Goal: Information Seeking & Learning: Learn about a topic

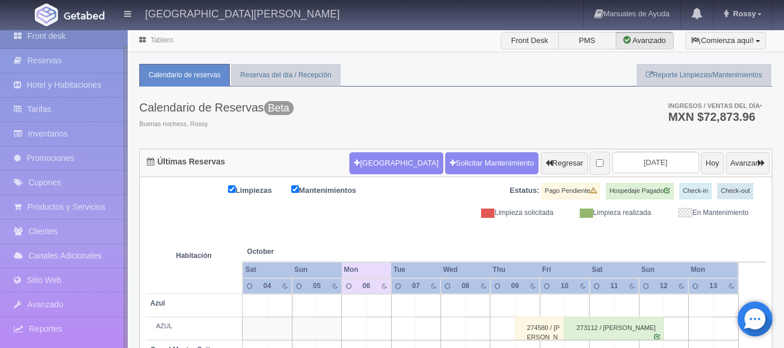
scroll to position [16, 0]
drag, startPoint x: 125, startPoint y: 256, endPoint x: 126, endPoint y: 304, distance: 47.6
click at [126, 304] on div at bounding box center [126, 212] width 4 height 332
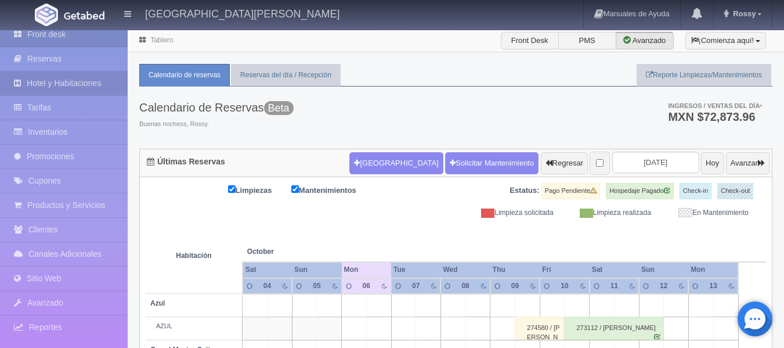
click at [93, 87] on link "Hotel y Habitaciones" at bounding box center [64, 83] width 128 height 24
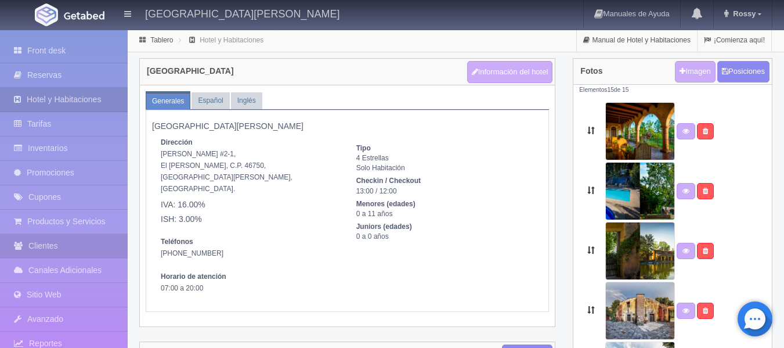
click at [104, 248] on link "Clientes" at bounding box center [64, 246] width 128 height 24
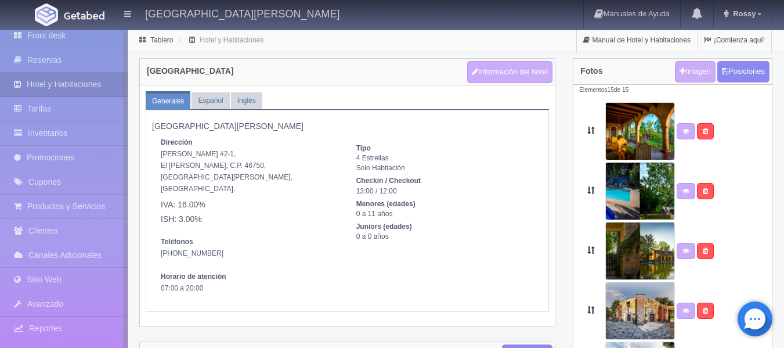
scroll to position [16, 0]
drag, startPoint x: 127, startPoint y: 160, endPoint x: 126, endPoint y: 211, distance: 51.1
click at [126, 211] on div at bounding box center [126, 212] width 4 height 332
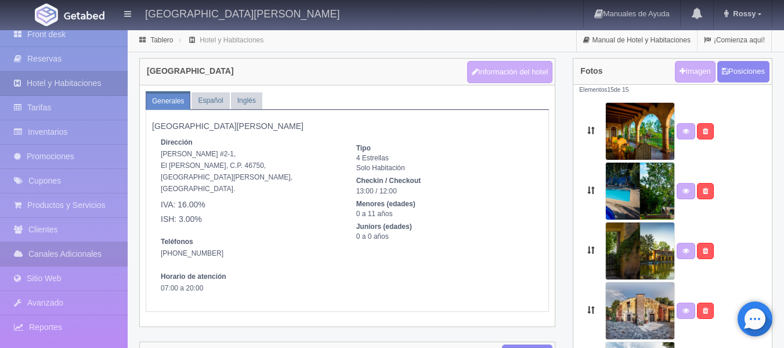
click at [98, 249] on link "Canales Adicionales" at bounding box center [64, 254] width 128 height 24
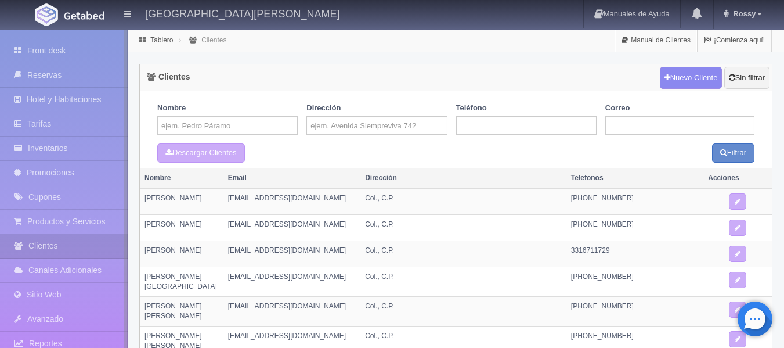
scroll to position [16, 0]
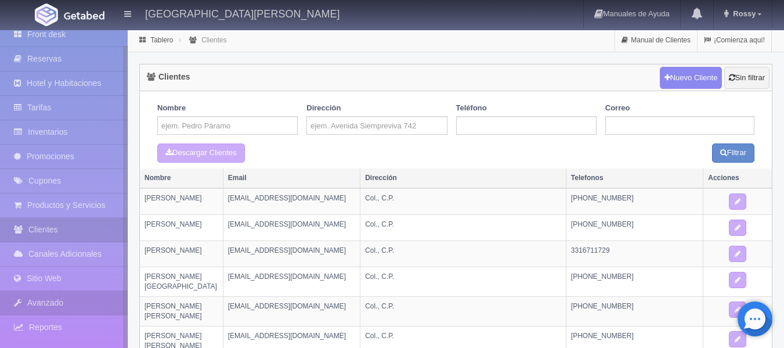
drag, startPoint x: 127, startPoint y: 243, endPoint x: 123, endPoint y: 291, distance: 48.9
click at [123, 291] on div "Front desk Reservas Hotel y Habitaciones Tarifas Inventarios Promociones Cupone…" at bounding box center [64, 204] width 128 height 348
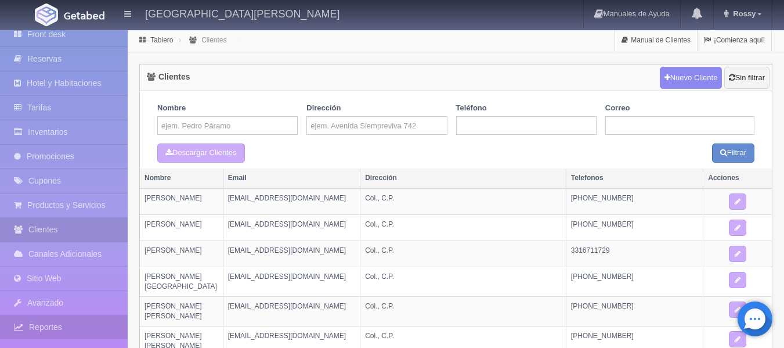
click at [78, 329] on link "Reportes" at bounding box center [64, 327] width 128 height 24
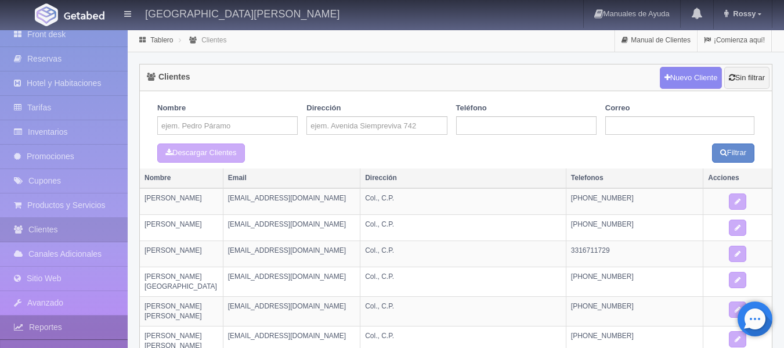
click at [78, 329] on link "Reportes" at bounding box center [64, 327] width 128 height 24
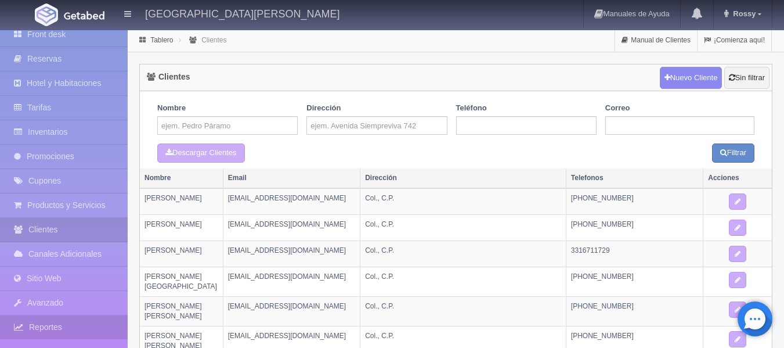
click at [77, 321] on link "Reportes" at bounding box center [64, 327] width 128 height 24
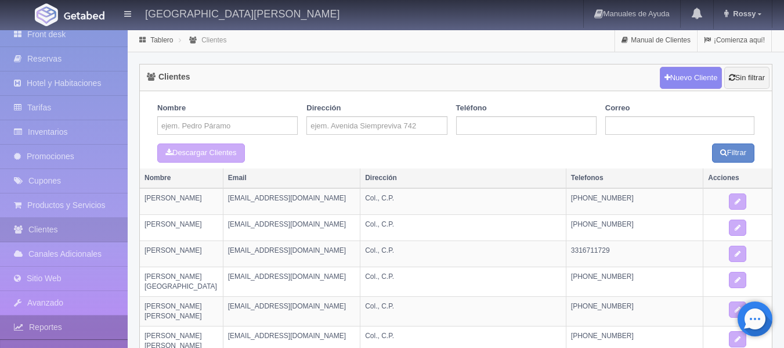
click at [77, 321] on link "Reportes" at bounding box center [64, 327] width 128 height 24
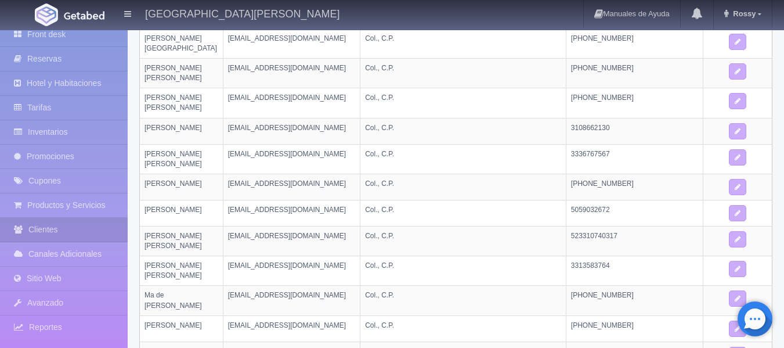
scroll to position [0, 0]
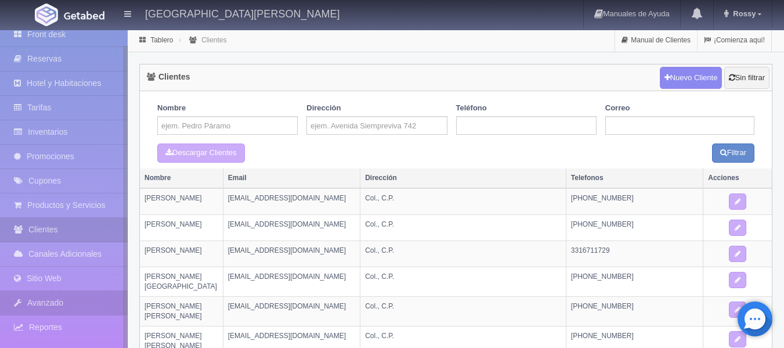
click at [84, 303] on link "Avanzado" at bounding box center [64, 303] width 128 height 24
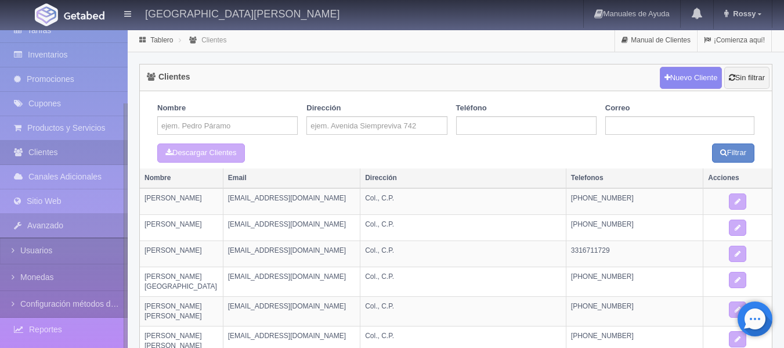
scroll to position [96, 0]
drag, startPoint x: 127, startPoint y: 210, endPoint x: 132, endPoint y: 294, distance: 84.9
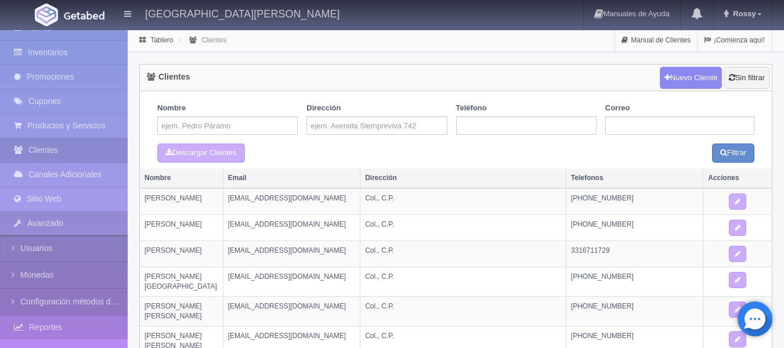
click at [67, 320] on link "Reportes" at bounding box center [64, 327] width 128 height 24
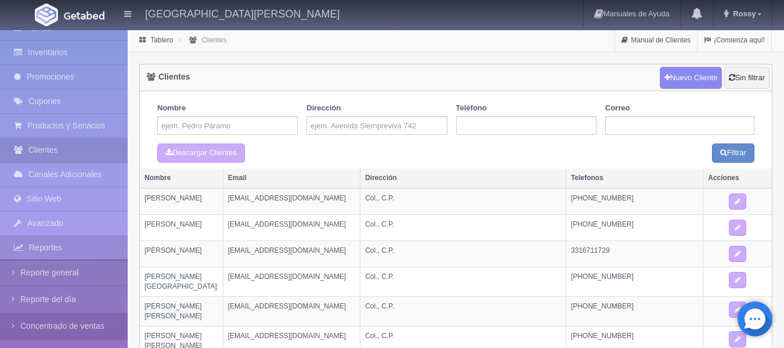
click at [75, 325] on link "Concentrado de ventas" at bounding box center [64, 326] width 128 height 26
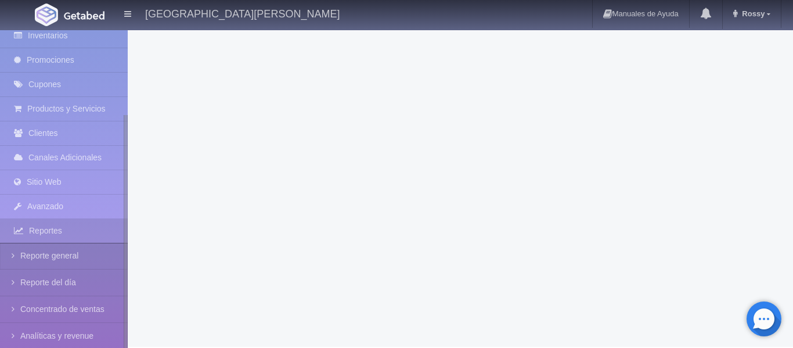
scroll to position [117, 0]
drag, startPoint x: 125, startPoint y: 278, endPoint x: 130, endPoint y: 364, distance: 86.7
click at [130, 347] on html "Hacienda El Carmen Hotel & Spa Manuales de Ayuda Actualizaciones recientes Ross…" at bounding box center [396, 174] width 793 height 348
drag, startPoint x: 128, startPoint y: 211, endPoint x: 126, endPoint y: 243, distance: 32.0
click at [126, 243] on div "Front desk Reservas Hotel y Habitaciones Tarifas Inventarios Promociones Cupone…" at bounding box center [396, 188] width 793 height 318
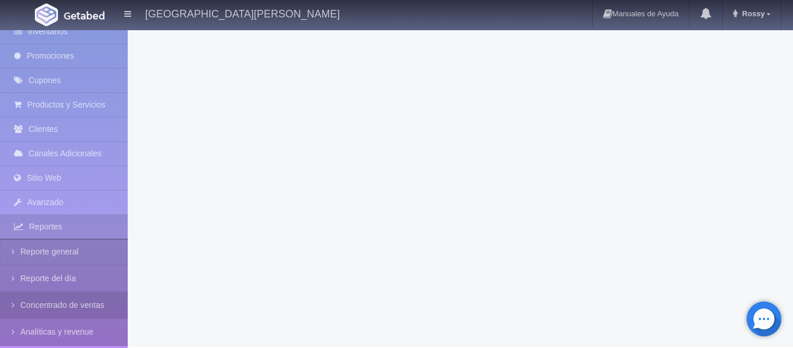
drag, startPoint x: 68, startPoint y: 304, endPoint x: 33, endPoint y: 304, distance: 35.4
click at [33, 304] on link "Concentrado de ventas" at bounding box center [64, 305] width 128 height 26
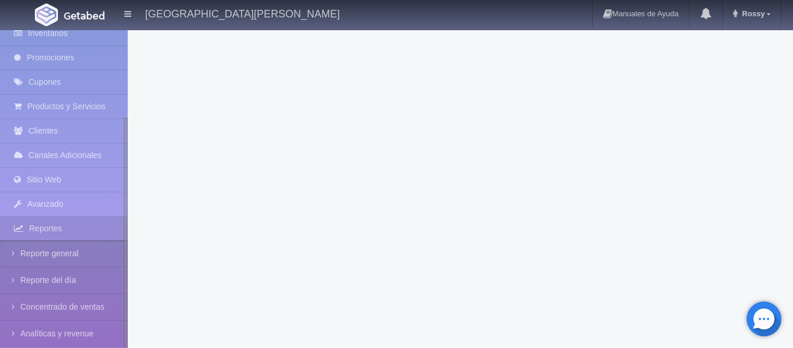
scroll to position [123, 0]
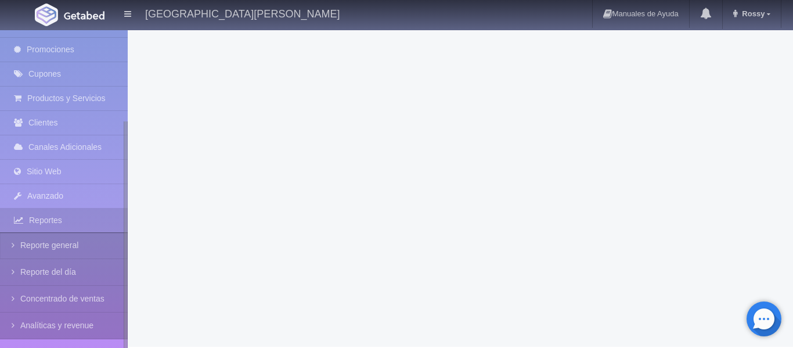
drag, startPoint x: 125, startPoint y: 249, endPoint x: 137, endPoint y: 375, distance: 126.5
click at [137, 347] on html "[GEOGRAPHIC_DATA][PERSON_NAME] Manuales de Ayuda Actualizaciones recientes [GEO…" at bounding box center [396, 174] width 793 height 348
click at [10, 297] on link "Concentrado de ventas" at bounding box center [64, 299] width 128 height 26
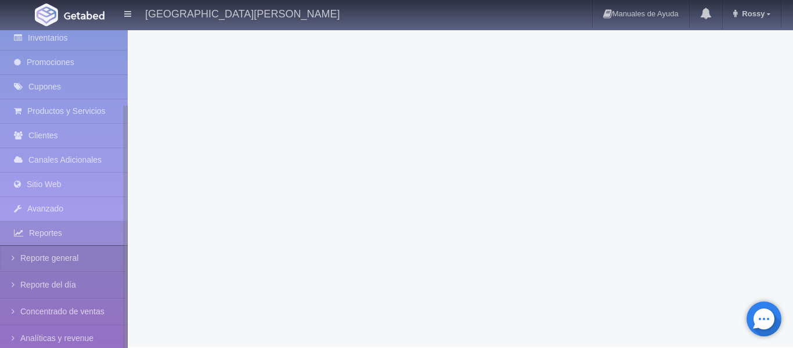
scroll to position [123, 0]
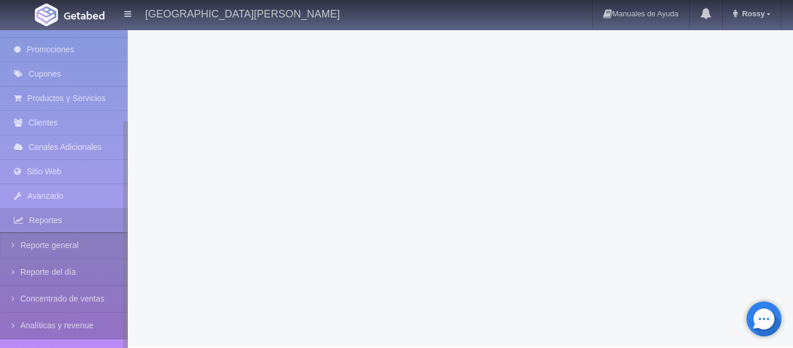
drag, startPoint x: 127, startPoint y: 271, endPoint x: 114, endPoint y: 375, distance: 105.3
click at [114, 347] on html "[GEOGRAPHIC_DATA][PERSON_NAME] Manuales de Ayuda Actualizaciones recientes [GEO…" at bounding box center [396, 174] width 793 height 348
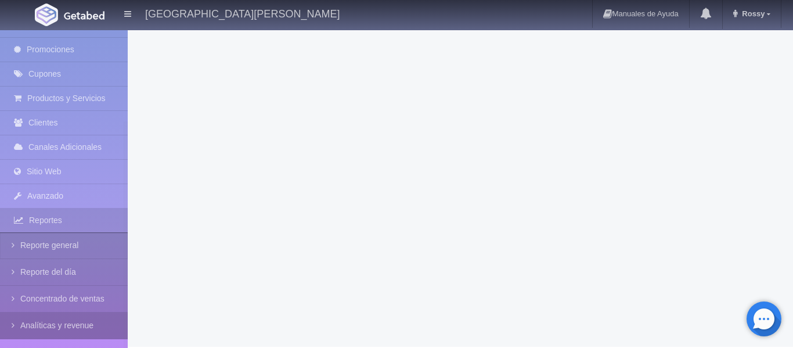
click at [74, 329] on link "Analíticas y revenue" at bounding box center [64, 325] width 128 height 26
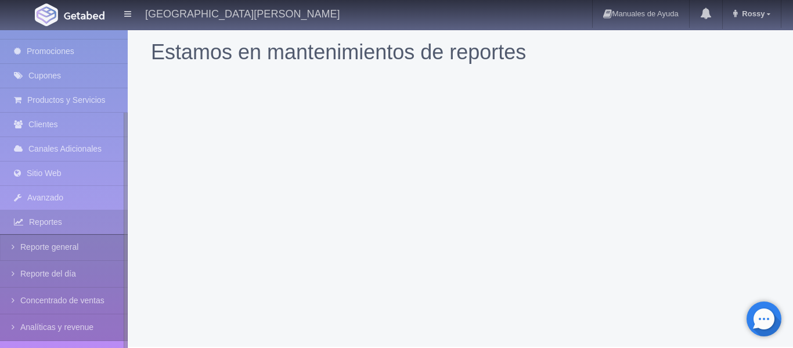
scroll to position [123, 0]
drag, startPoint x: 124, startPoint y: 254, endPoint x: 113, endPoint y: 361, distance: 107.4
click at [113, 347] on html "[GEOGRAPHIC_DATA][PERSON_NAME] Manuales de Ayuda Actualizaciones recientes [GEO…" at bounding box center [396, 174] width 793 height 348
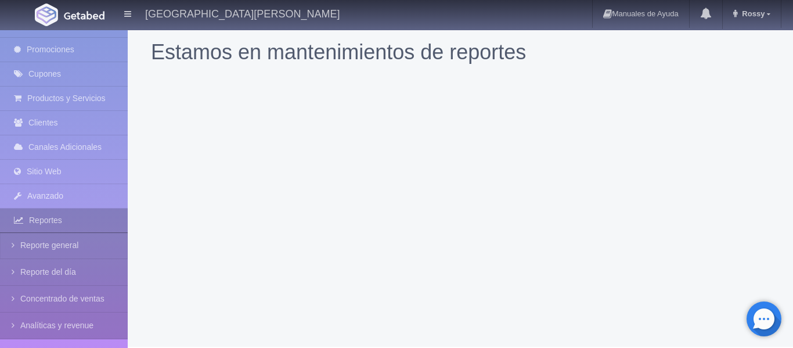
click at [81, 222] on link "Reportes" at bounding box center [64, 220] width 128 height 24
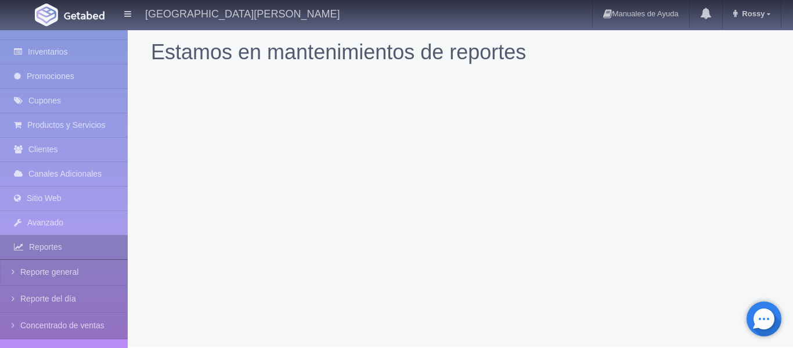
scroll to position [16, 0]
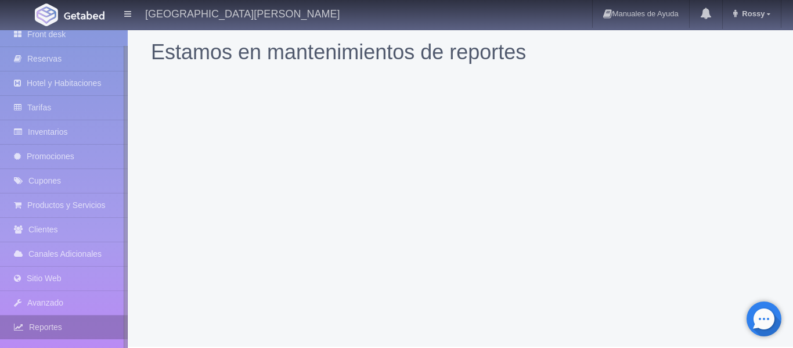
drag, startPoint x: 124, startPoint y: 225, endPoint x: 120, endPoint y: 325, distance: 99.4
click at [120, 325] on div "Front desk Reservas Hotel y Habitaciones Tarifas Inventarios Promociones Cupone…" at bounding box center [64, 204] width 128 height 348
click at [87, 325] on link "Reportes" at bounding box center [64, 327] width 128 height 24
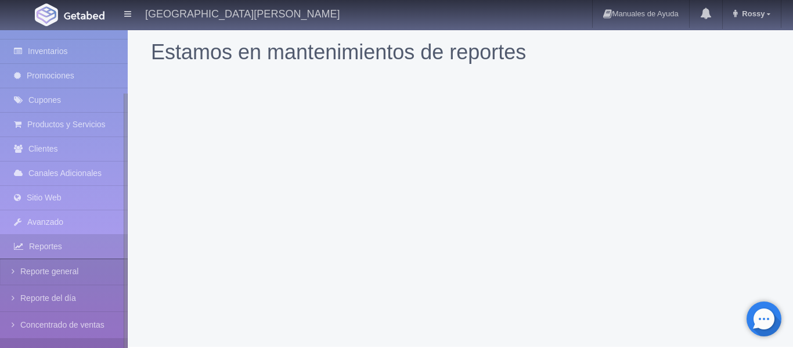
scroll to position [123, 0]
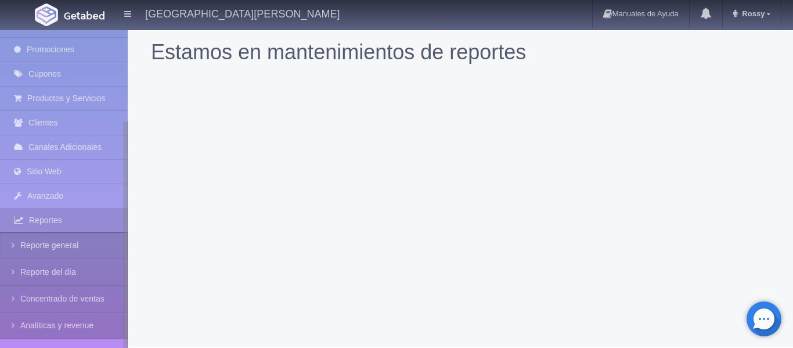
drag, startPoint x: 125, startPoint y: 226, endPoint x: 118, endPoint y: 348, distance: 122.1
click at [118, 347] on html "Hacienda El Carmen Hotel & Spa Manuales de Ayuda Actualizaciones recientes Ross…" at bounding box center [396, 174] width 793 height 348
click at [72, 271] on link "Reporte del día" at bounding box center [64, 272] width 128 height 26
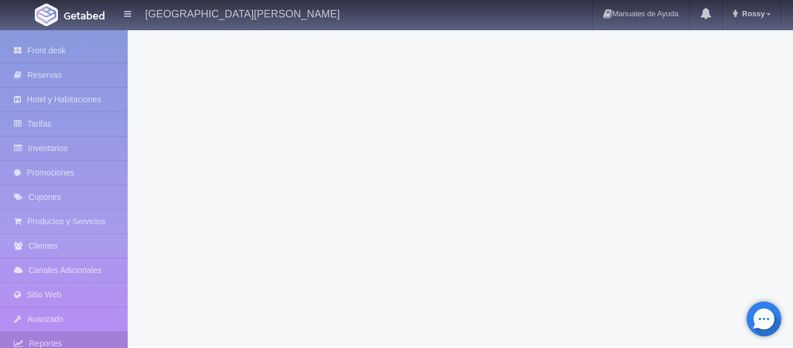
click at [545, 271] on div at bounding box center [460, 188] width 665 height 318
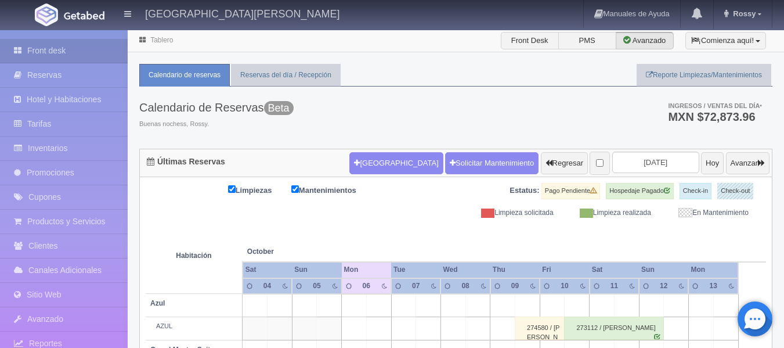
scroll to position [16, 0]
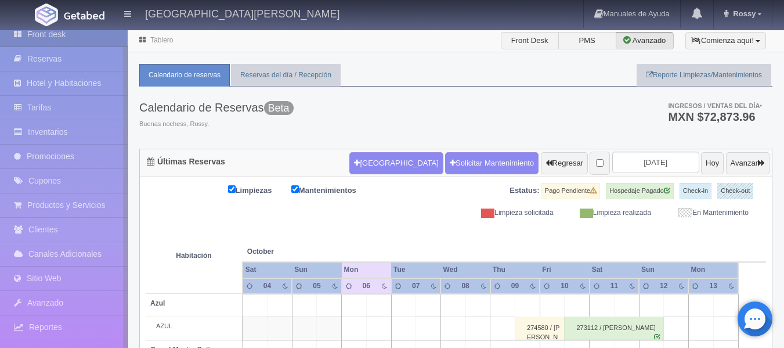
drag, startPoint x: 124, startPoint y: 161, endPoint x: 132, endPoint y: 271, distance: 110.0
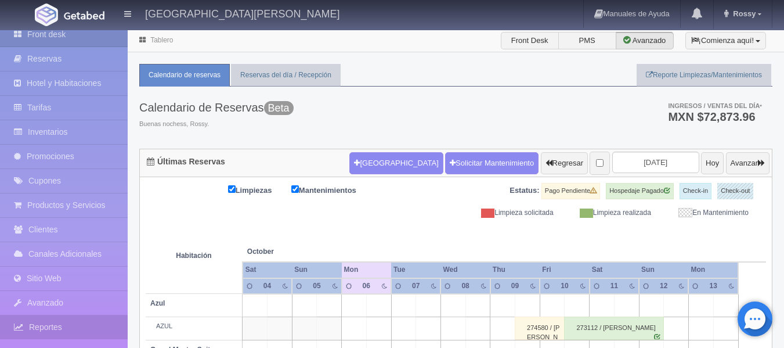
click at [74, 329] on link "Reportes" at bounding box center [64, 327] width 128 height 24
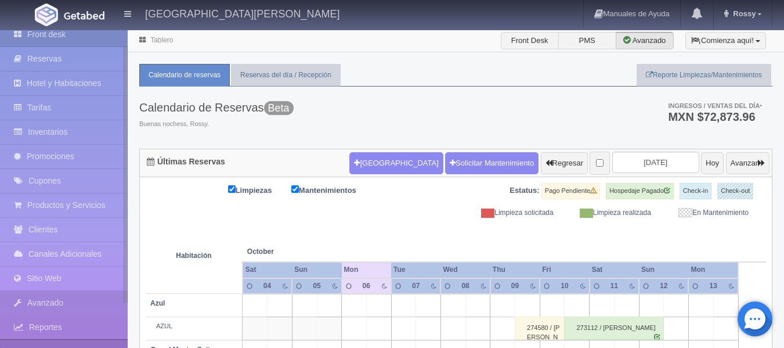
click at [127, 305] on link "Avanzado" at bounding box center [64, 303] width 128 height 24
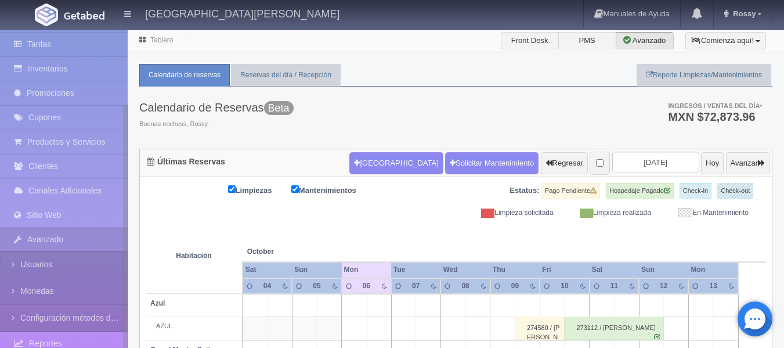
scroll to position [96, 0]
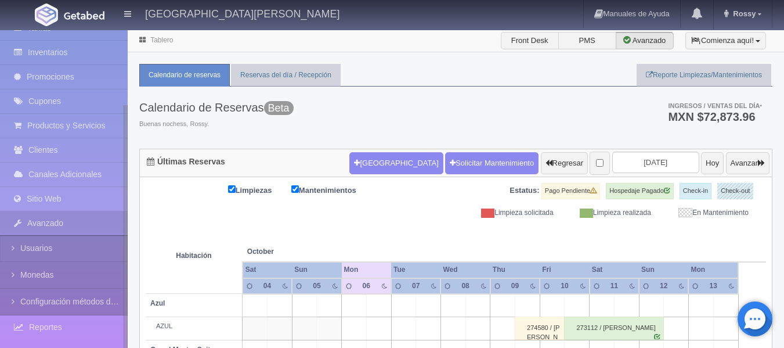
drag, startPoint x: 125, startPoint y: 294, endPoint x: 128, endPoint y: 375, distance: 80.8
click at [128, 347] on html "Hacienda El Carmen Hotel & Spa Manuales de Ayuda Actualizaciones recientes Ross…" at bounding box center [392, 174] width 784 height 348
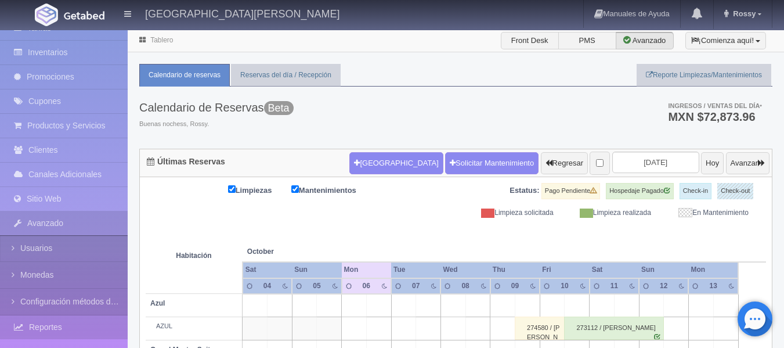
click at [57, 329] on link "Reportes" at bounding box center [64, 327] width 128 height 24
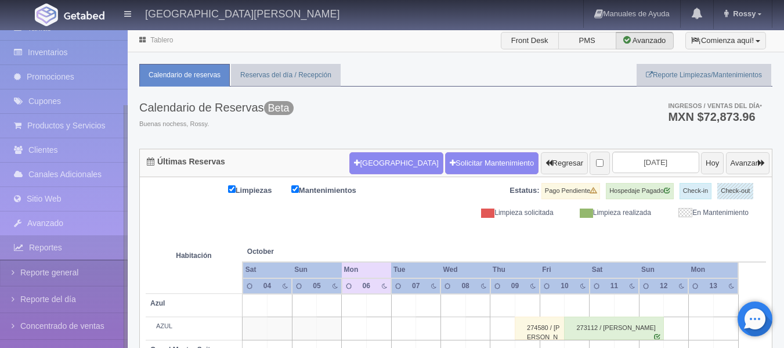
scroll to position [123, 0]
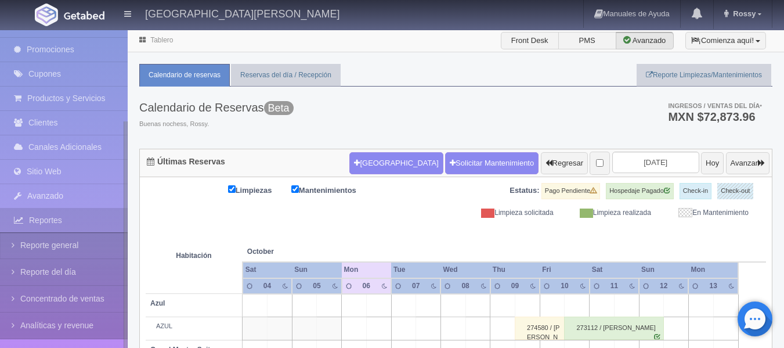
drag, startPoint x: 125, startPoint y: 242, endPoint x: 127, endPoint y: 307, distance: 65.0
click at [127, 307] on div at bounding box center [126, 249] width 4 height 257
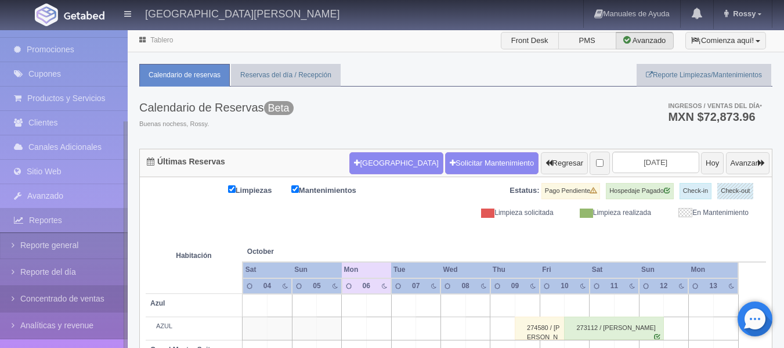
click at [82, 301] on link "Concentrado de ventas" at bounding box center [64, 299] width 128 height 26
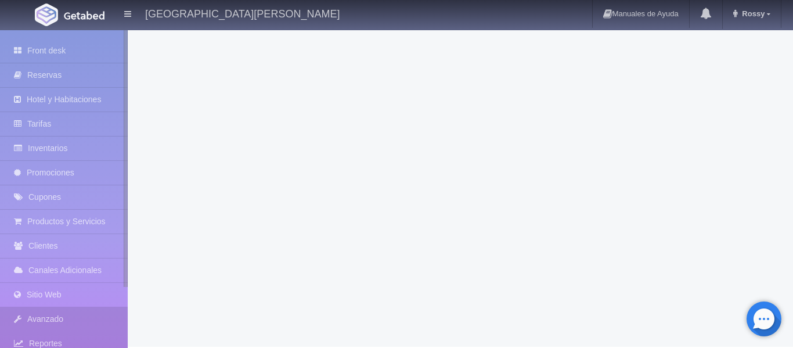
click at [52, 317] on link "Avanzado" at bounding box center [64, 319] width 128 height 24
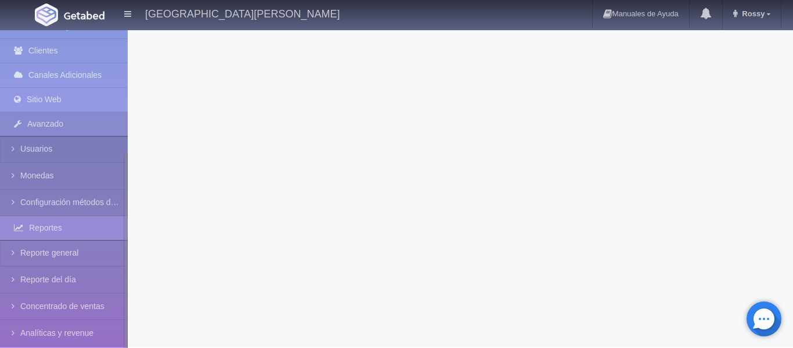
scroll to position [203, 0]
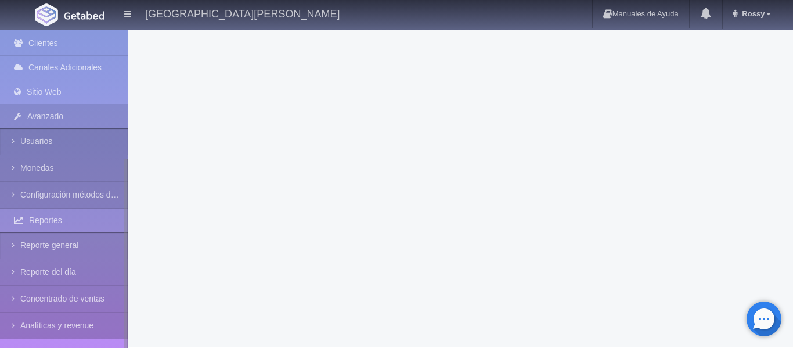
drag, startPoint x: 124, startPoint y: 236, endPoint x: 105, endPoint y: 375, distance: 140.7
click at [105, 347] on html "[GEOGRAPHIC_DATA][PERSON_NAME] Manuales de Ayuda Actualizaciones recientes [GEO…" at bounding box center [396, 174] width 793 height 348
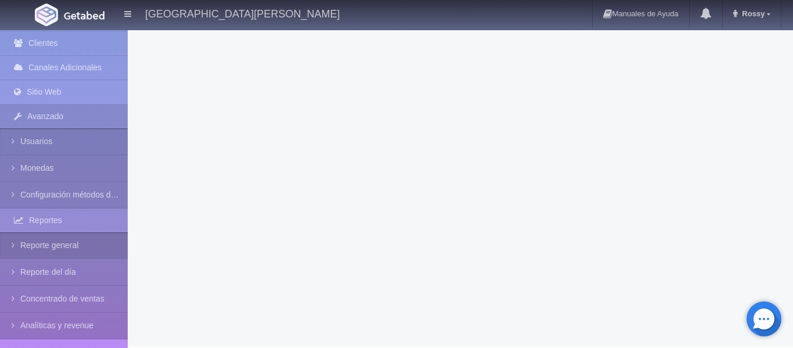
drag, startPoint x: 56, startPoint y: 250, endPoint x: 30, endPoint y: 237, distance: 29.1
click at [30, 237] on link "Reporte general" at bounding box center [64, 245] width 128 height 26
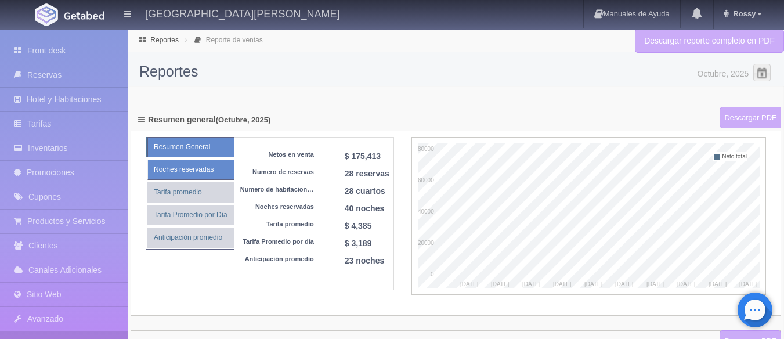
click at [183, 172] on link "Noches reservadas" at bounding box center [190, 170] width 87 height 20
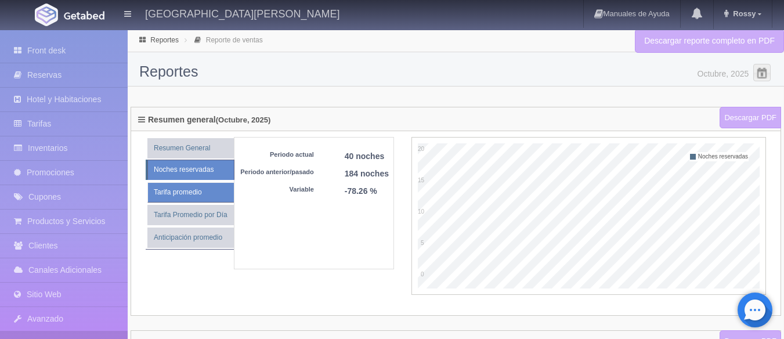
click at [189, 193] on link "Tarifa promedio" at bounding box center [190, 192] width 87 height 20
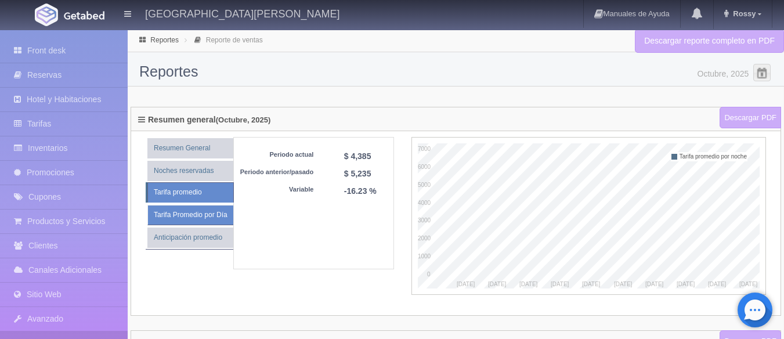
click at [198, 215] on link "Tarifa Promedio por Día" at bounding box center [190, 215] width 86 height 20
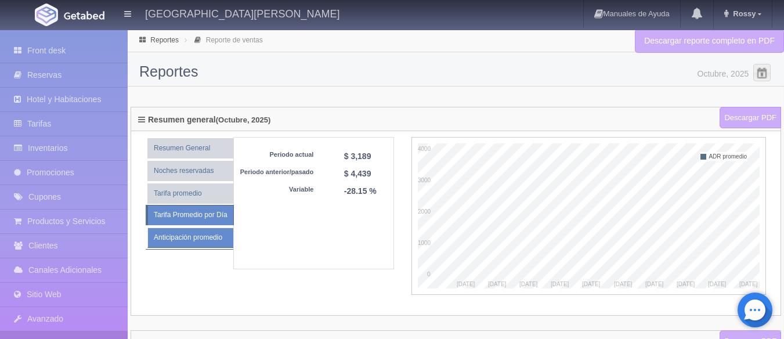
click at [211, 240] on link "Anticipación promedio" at bounding box center [190, 238] width 86 height 20
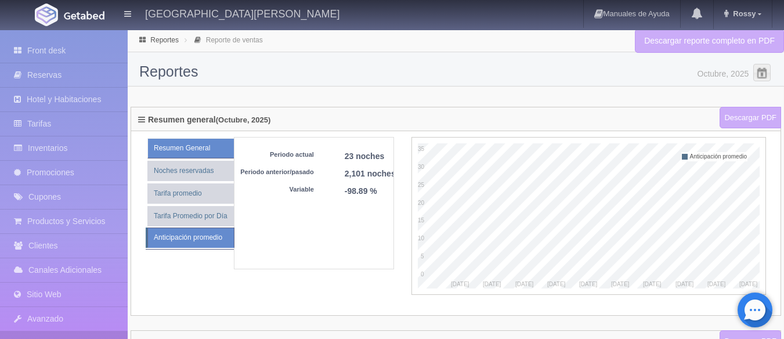
click at [182, 153] on link "Resumen General" at bounding box center [190, 148] width 87 height 20
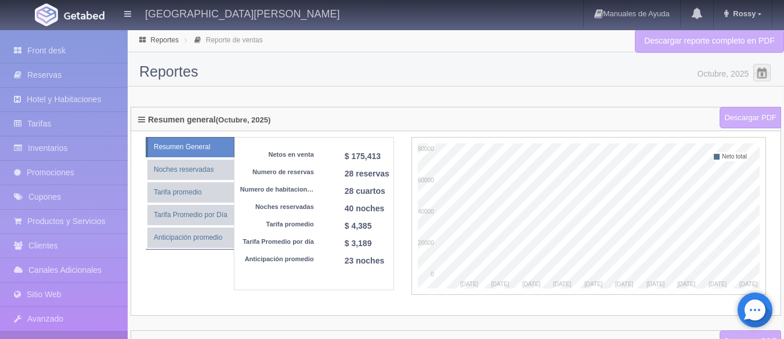
click at [250, 117] on label "(Octubre, 2025)" at bounding box center [243, 120] width 55 height 8
click at [255, 123] on label "(Octubre, 2025)" at bounding box center [243, 120] width 55 height 8
click at [145, 120] on icon at bounding box center [141, 120] width 7 height 8
click at [764, 73] on span at bounding box center [762, 72] width 19 height 19
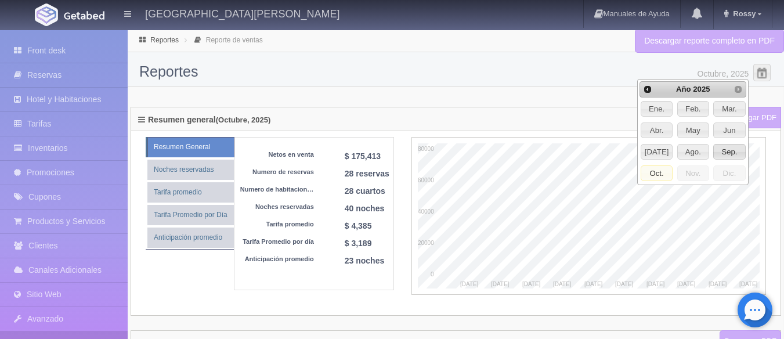
click at [725, 151] on span "Sep." at bounding box center [729, 152] width 31 height 15
type input "Septiembre, 2025"
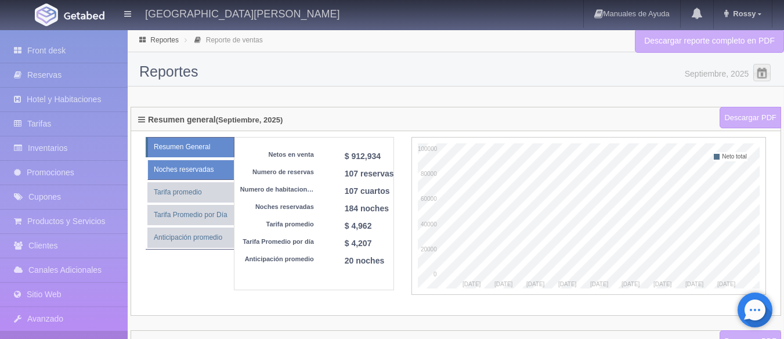
click at [201, 173] on link "Noches reservadas" at bounding box center [190, 170] width 87 height 20
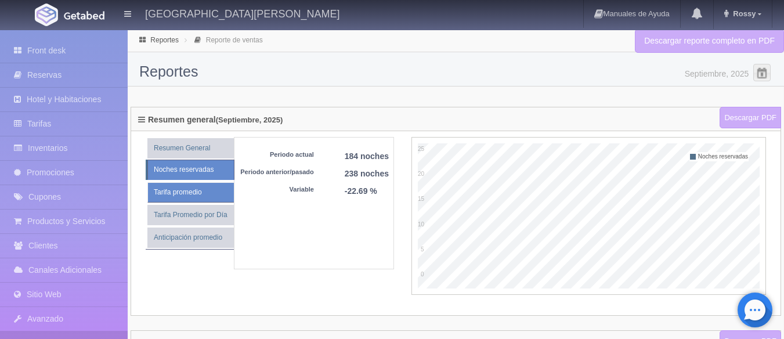
click at [206, 189] on link "Tarifa promedio" at bounding box center [190, 192] width 87 height 20
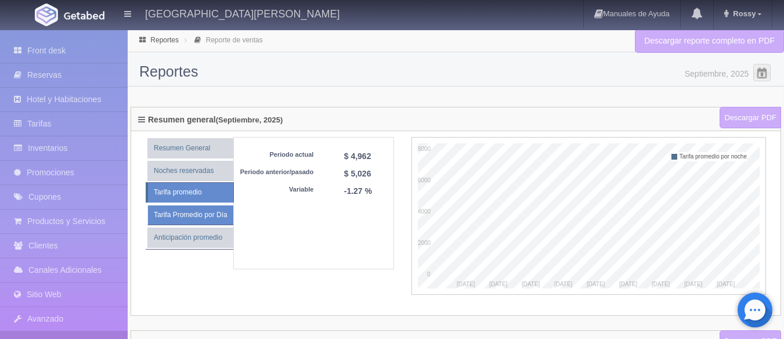
click at [201, 220] on link "Tarifa Promedio por Día" at bounding box center [190, 215] width 86 height 20
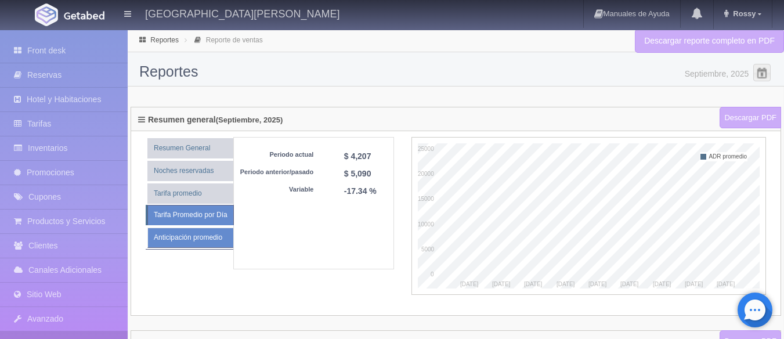
click at [207, 235] on link "Anticipación promedio" at bounding box center [190, 238] width 86 height 20
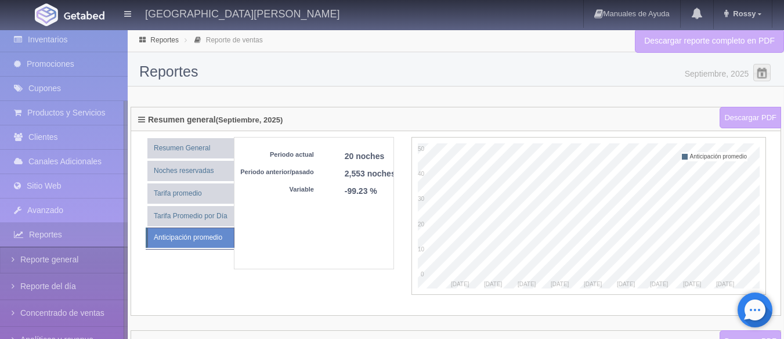
scroll to position [121, 0]
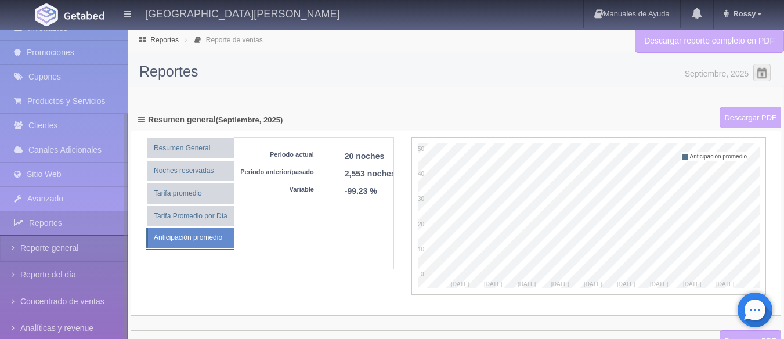
drag, startPoint x: 125, startPoint y: 248, endPoint x: 129, endPoint y: 335, distance: 86.6
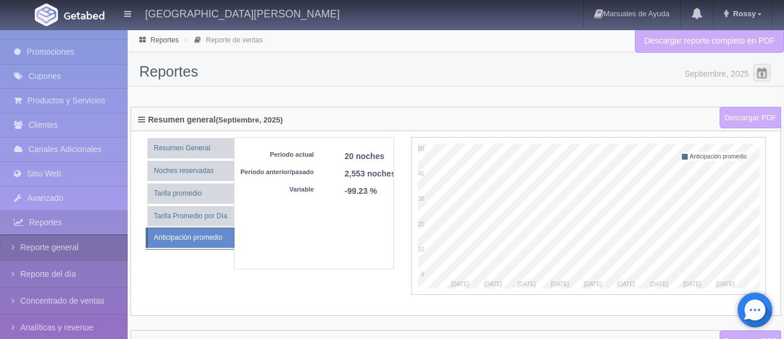
click at [81, 250] on link "Reporte general" at bounding box center [64, 248] width 128 height 26
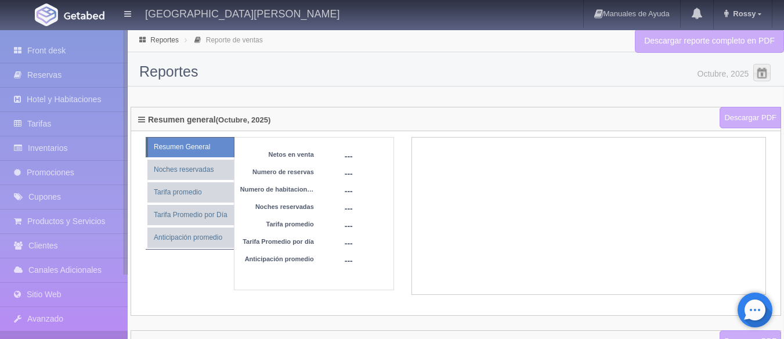
drag, startPoint x: 127, startPoint y: 204, endPoint x: 124, endPoint y: 282, distance: 77.8
click at [124, 282] on ul "Front desk Reservas Hotel y Habitaciones Tarifas Inventarios Promociones Cupone…" at bounding box center [64, 250] width 128 height 423
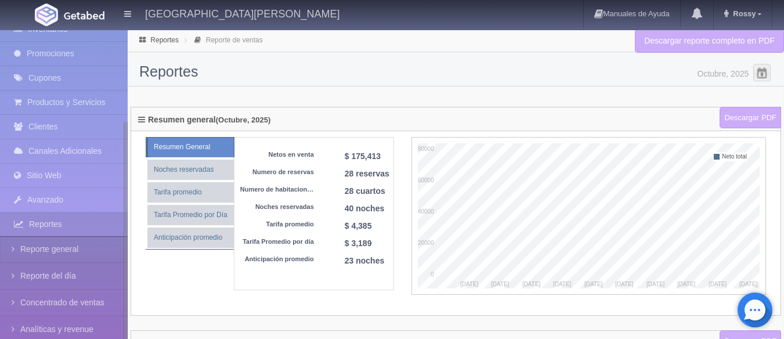
scroll to position [132, 0]
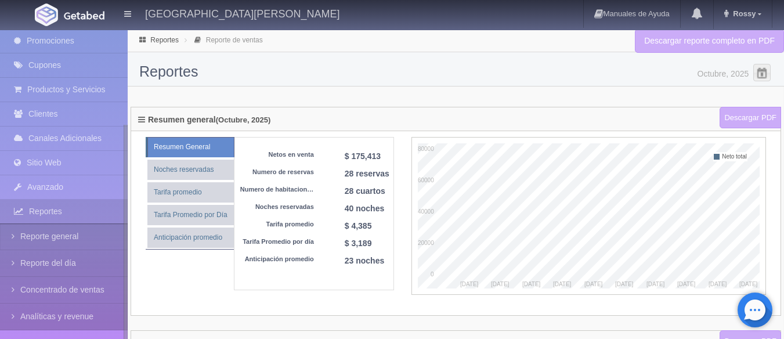
drag, startPoint x: 125, startPoint y: 257, endPoint x: 123, endPoint y: 372, distance: 115.0
click at [123, 338] on html "Hacienda El Carmen Hotel & Spa Manuales de Ayuda Actualizaciones recientes Ross…" at bounding box center [392, 169] width 784 height 339
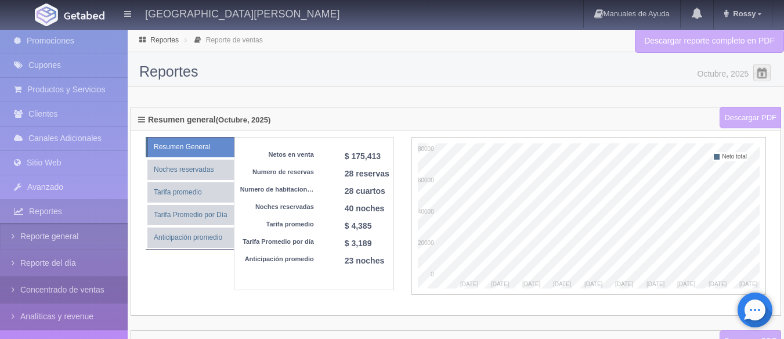
click at [91, 292] on link "Concentrado de ventas" at bounding box center [64, 290] width 128 height 26
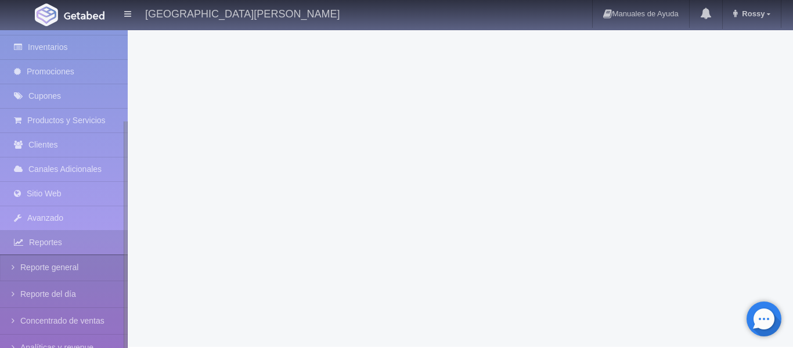
scroll to position [123, 0]
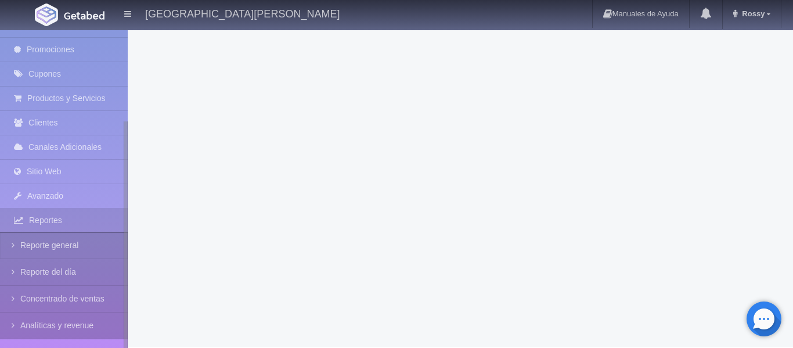
drag, startPoint x: 125, startPoint y: 218, endPoint x: 124, endPoint y: 343, distance: 124.8
click at [124, 343] on div at bounding box center [126, 249] width 4 height 257
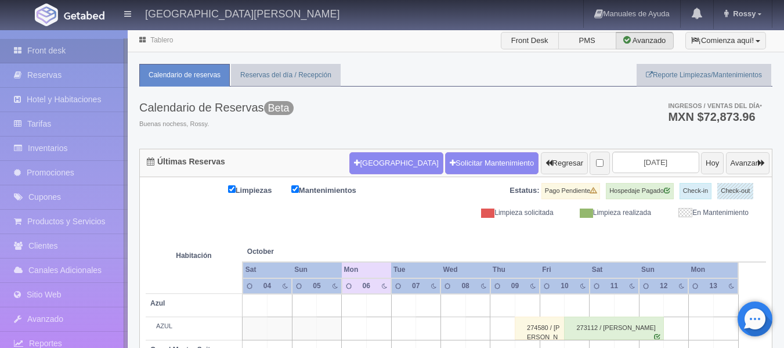
scroll to position [16, 0]
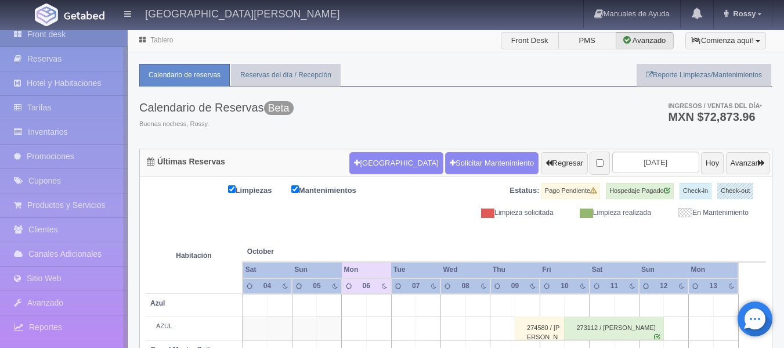
drag, startPoint x: 126, startPoint y: 211, endPoint x: 130, endPoint y: 315, distance: 104.0
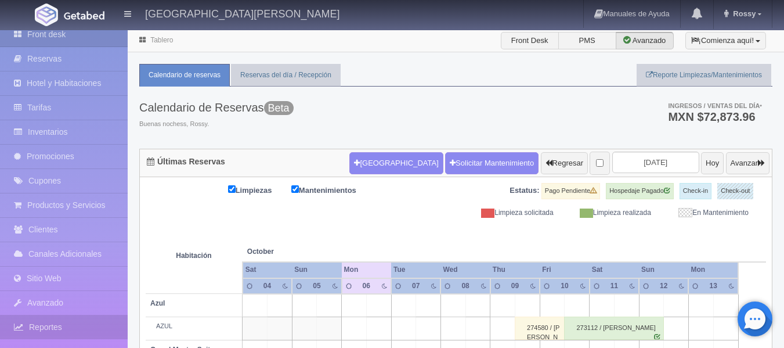
click at [56, 327] on link "Reportes" at bounding box center [64, 327] width 128 height 24
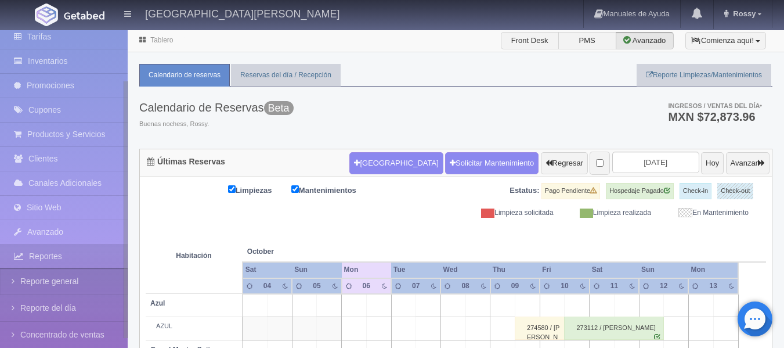
scroll to position [123, 0]
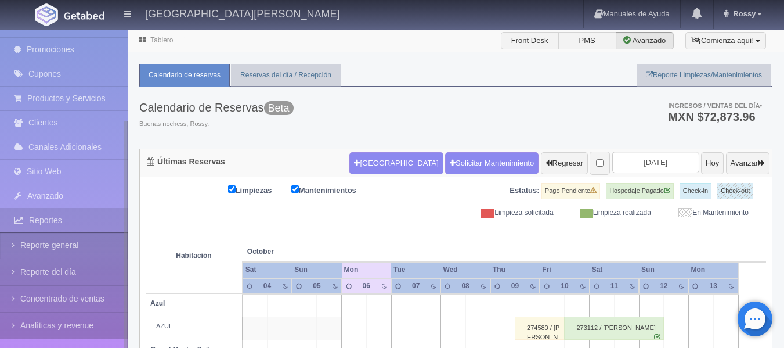
drag, startPoint x: 126, startPoint y: 284, endPoint x: 123, endPoint y: 375, distance: 90.6
click at [123, 347] on html "Hacienda El Carmen Hotel & Spa Manuales de Ayuda Actualizaciones recientes Ross…" at bounding box center [392, 174] width 784 height 348
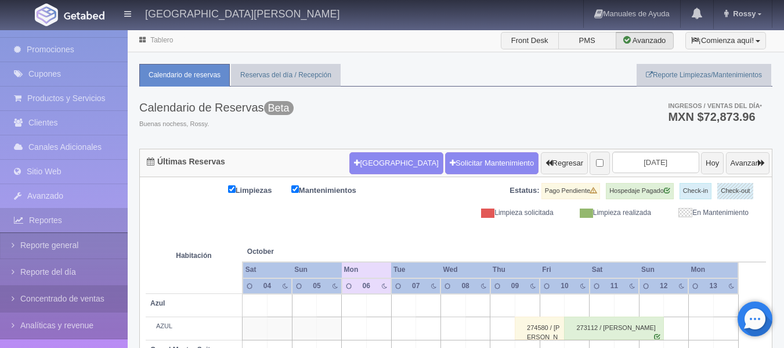
click at [91, 299] on link "Concentrado de ventas" at bounding box center [64, 299] width 128 height 26
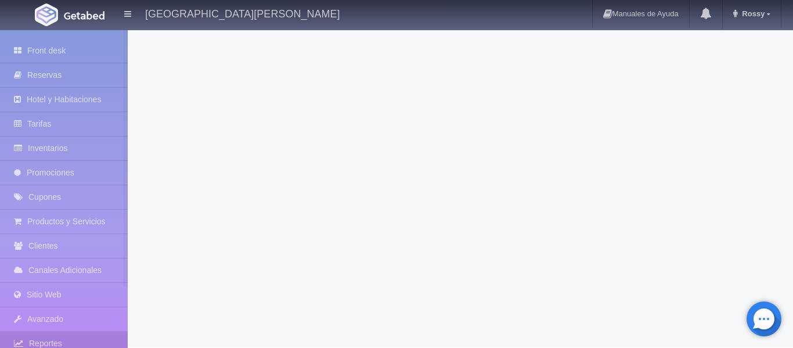
click at [91, 299] on link "Sitio Web" at bounding box center [64, 295] width 128 height 24
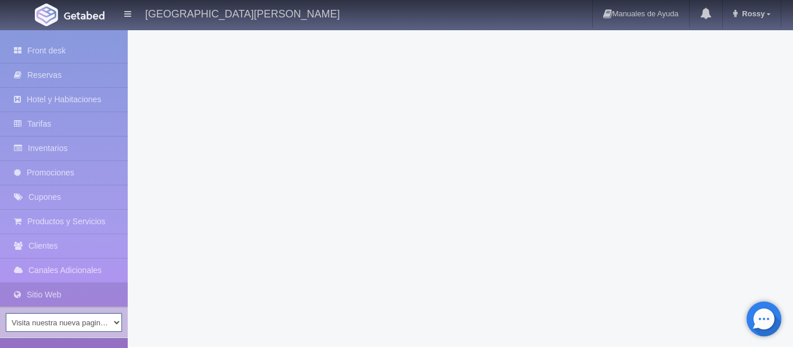
click at [97, 323] on select "Visita nuestra nueva pagina web: [DOMAIN_NAME]" at bounding box center [64, 322] width 116 height 19
click at [202, 255] on div at bounding box center [460, 188] width 665 height 318
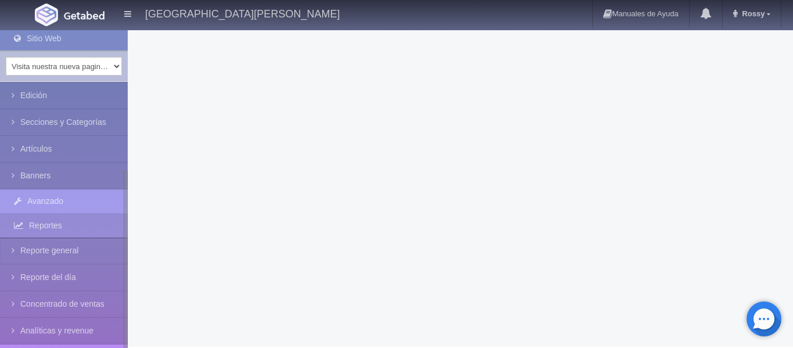
scroll to position [261, 0]
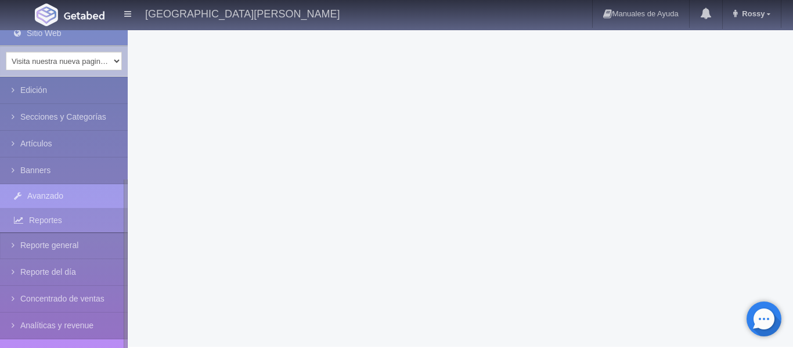
drag, startPoint x: 127, startPoint y: 219, endPoint x: 125, endPoint y: 374, distance: 155.0
click at [125, 347] on html "[GEOGRAPHIC_DATA][PERSON_NAME] Manuales de Ayuda Actualizaciones recientes [GEO…" at bounding box center [396, 174] width 793 height 348
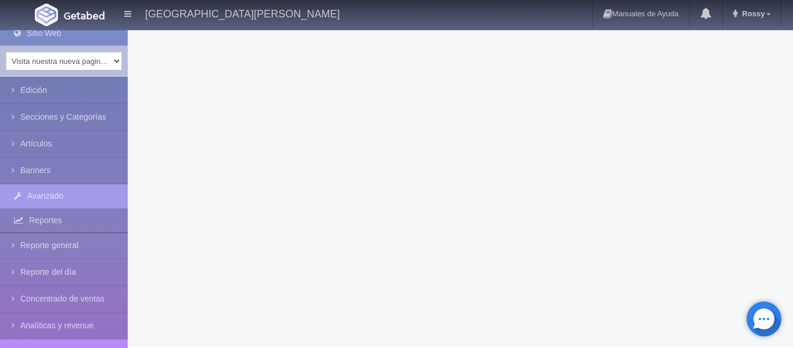
click at [67, 219] on link "Reportes" at bounding box center [64, 220] width 128 height 24
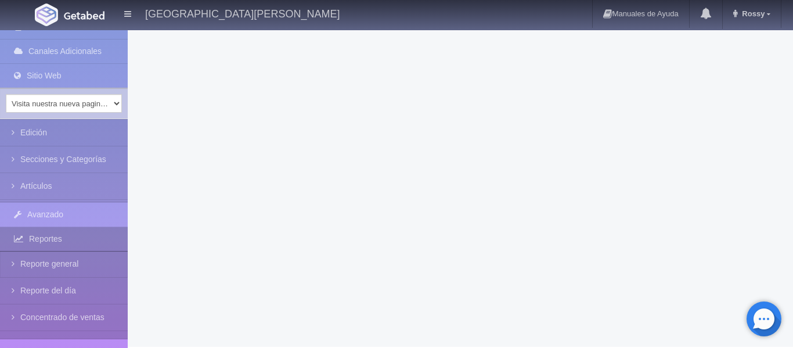
scroll to position [16, 0]
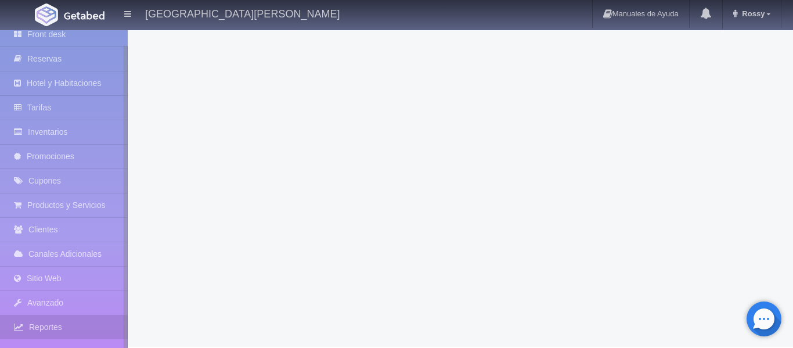
drag, startPoint x: 125, startPoint y: 188, endPoint x: 127, endPoint y: 272, distance: 84.2
click at [127, 272] on div at bounding box center [126, 212] width 4 height 332
click at [58, 326] on link "Reportes" at bounding box center [64, 327] width 128 height 24
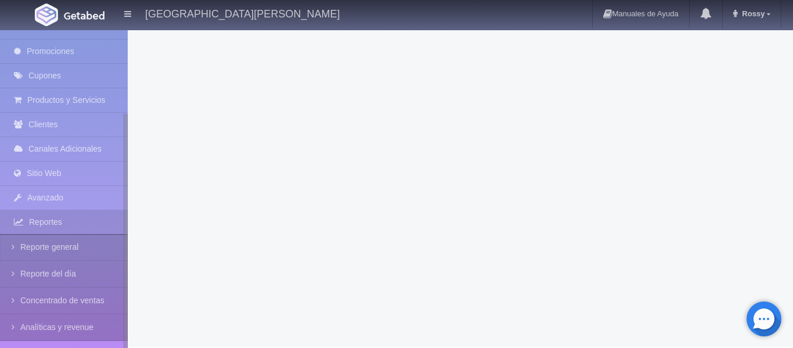
scroll to position [123, 0]
drag, startPoint x: 125, startPoint y: 236, endPoint x: 128, endPoint y: 340, distance: 103.4
click at [128, 340] on div "Front desk Reservas Hotel y Habitaciones Tarifas Inventarios Promociones Cupone…" at bounding box center [396, 188] width 793 height 318
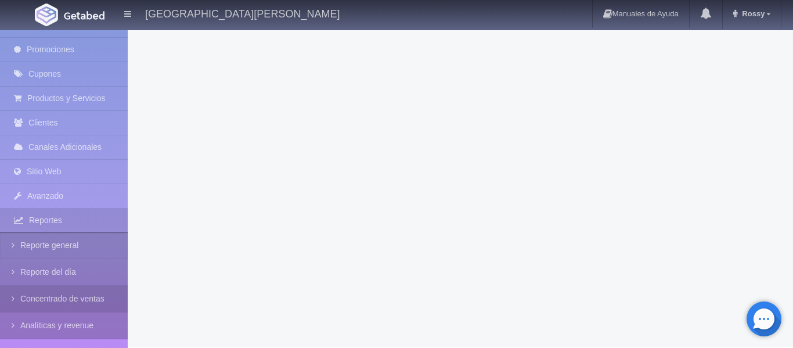
click at [78, 304] on link "Concentrado de ventas" at bounding box center [64, 299] width 128 height 26
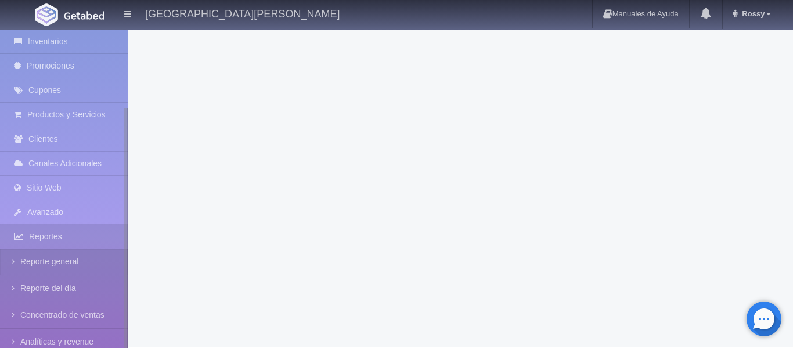
scroll to position [123, 0]
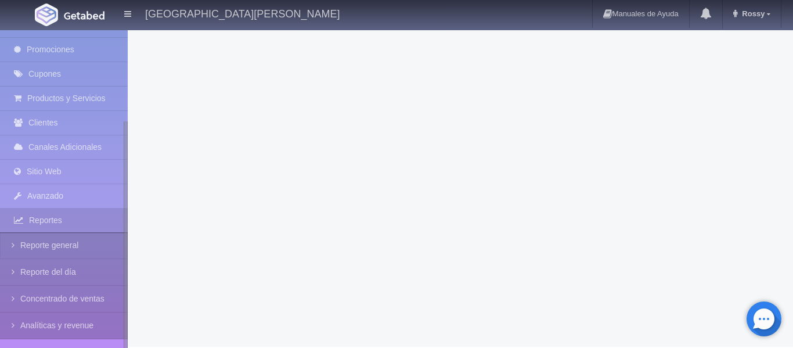
drag, startPoint x: 124, startPoint y: 153, endPoint x: 136, endPoint y: 287, distance: 134.1
click at [136, 287] on div "Front desk Reservas Hotel y Habitaciones Tarifas Inventarios Promociones Cupone…" at bounding box center [396, 188] width 793 height 318
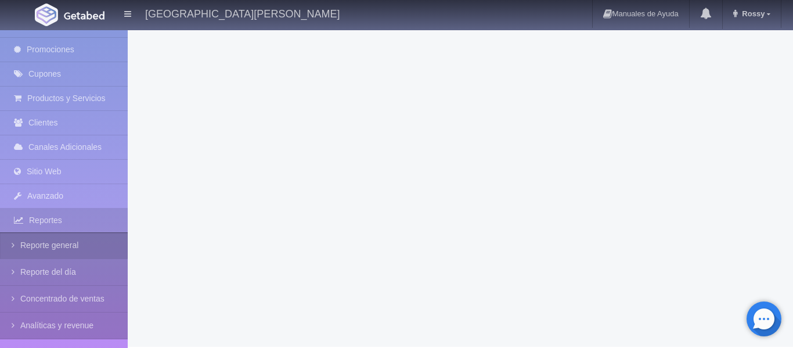
click at [63, 247] on link "Reporte general" at bounding box center [64, 245] width 128 height 26
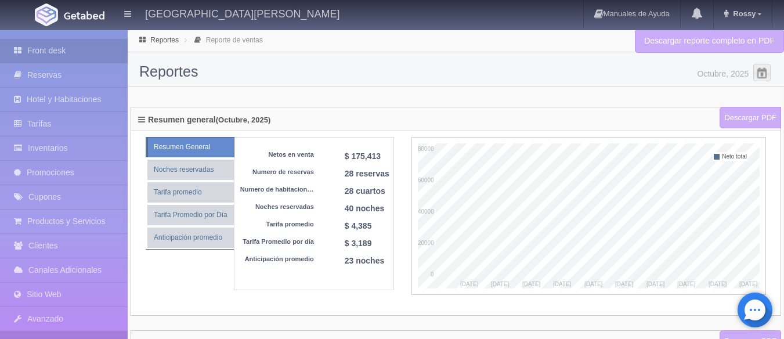
click at [71, 45] on link "Front desk" at bounding box center [64, 51] width 128 height 24
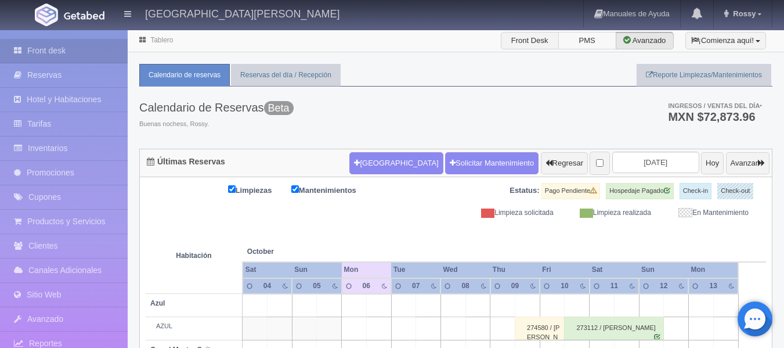
click at [590, 40] on label "PMS" at bounding box center [588, 40] width 58 height 17
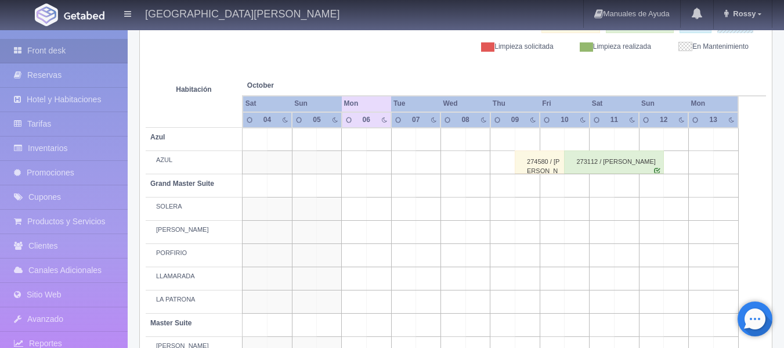
scroll to position [191, 0]
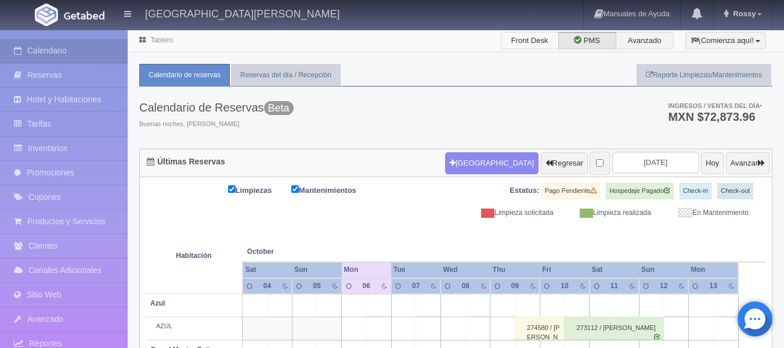
click at [526, 33] on label "Front Desk" at bounding box center [530, 40] width 58 height 17
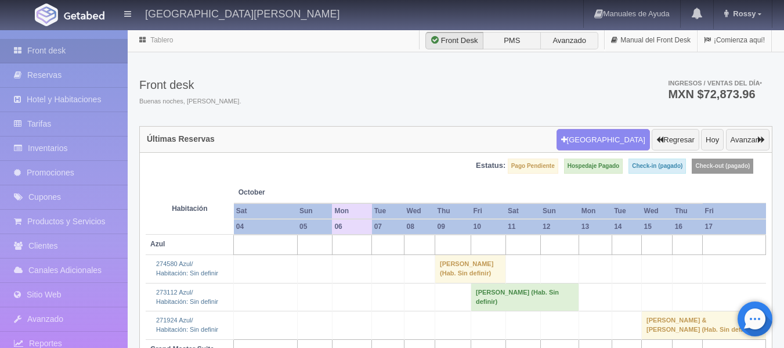
click at [461, 41] on label "Front Desk" at bounding box center [455, 40] width 58 height 17
click at [570, 41] on label "Avanzado" at bounding box center [570, 40] width 58 height 17
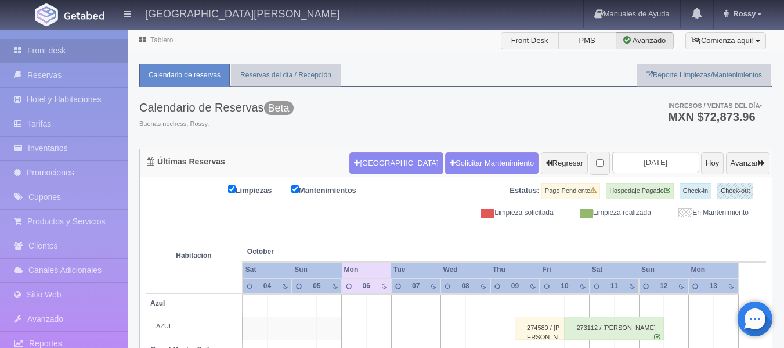
click at [424, 113] on div "Calendario de Reservas Beta Buenas nochess, Rossy. Ingresos / Ventas del día * …" at bounding box center [455, 118] width 633 height 62
